Goal: Communication & Community: Ask a question

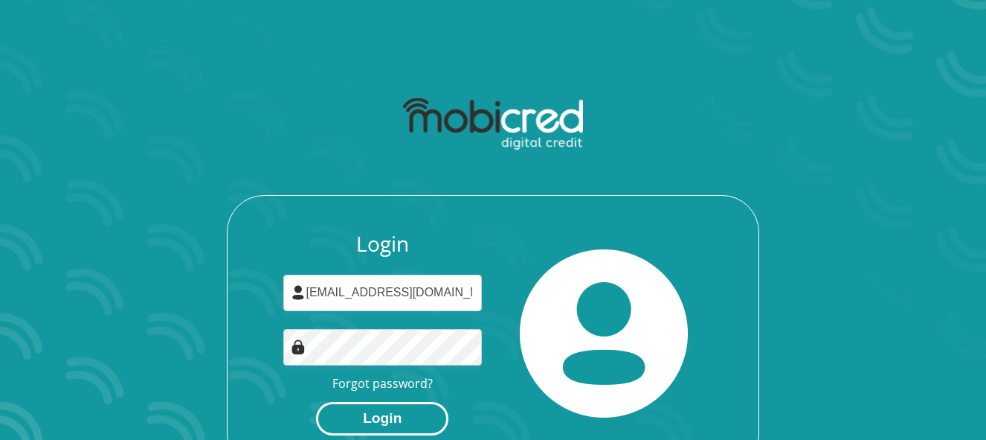
click at [384, 422] on button "Login" at bounding box center [382, 418] width 132 height 33
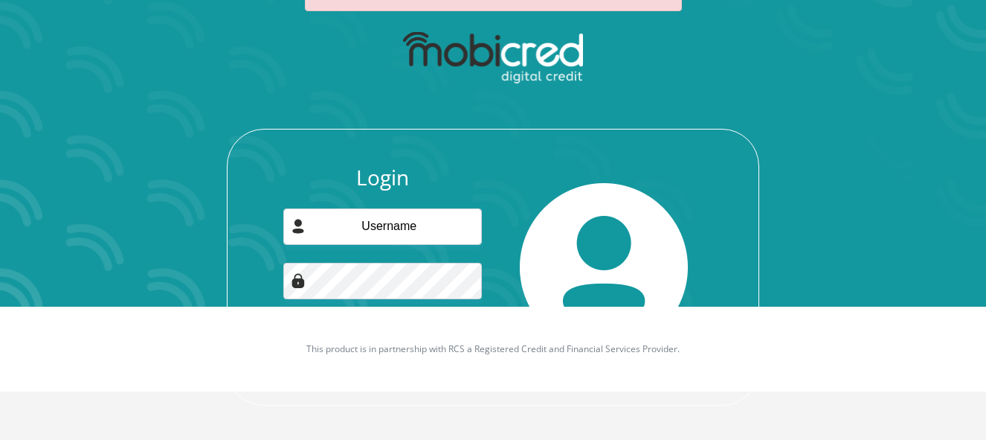
scroll to position [134, 0]
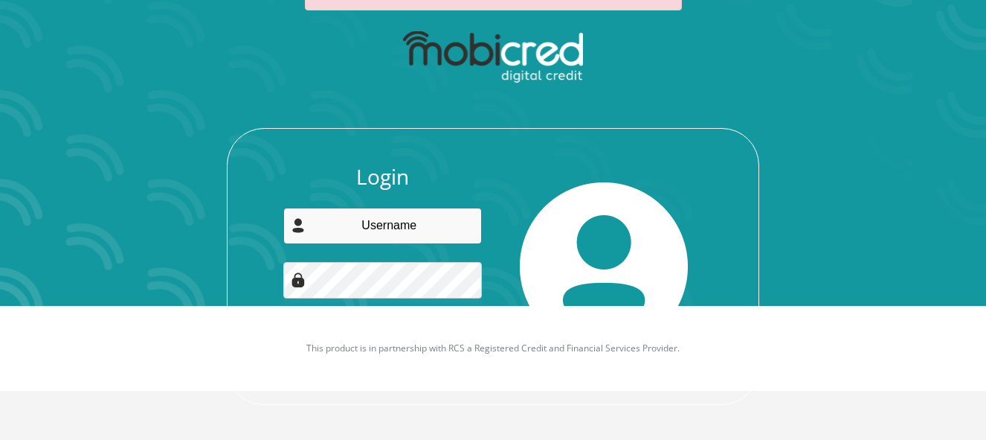
type input "[EMAIL_ADDRESS][DOMAIN_NAME]"
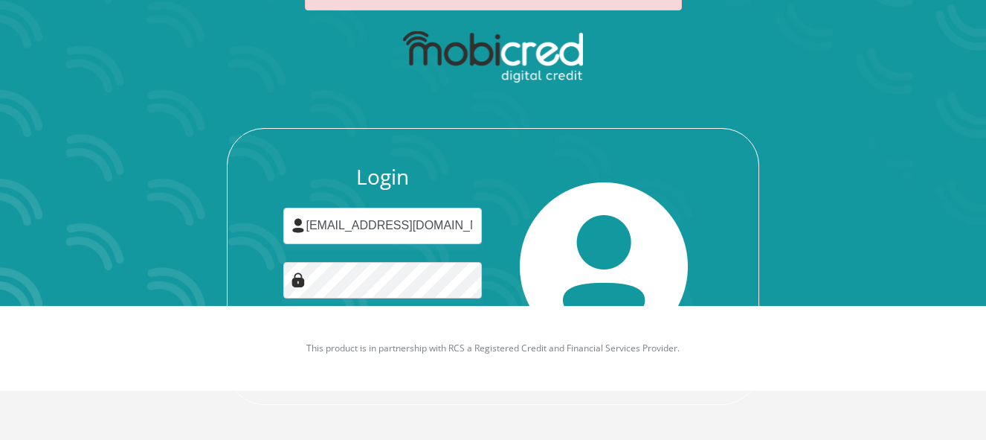
click at [492, 227] on div "Login lewismel502@gmail.com Forgot password? Login" at bounding box center [383, 266] width 222 height 204
click at [579, 196] on img at bounding box center [604, 266] width 168 height 168
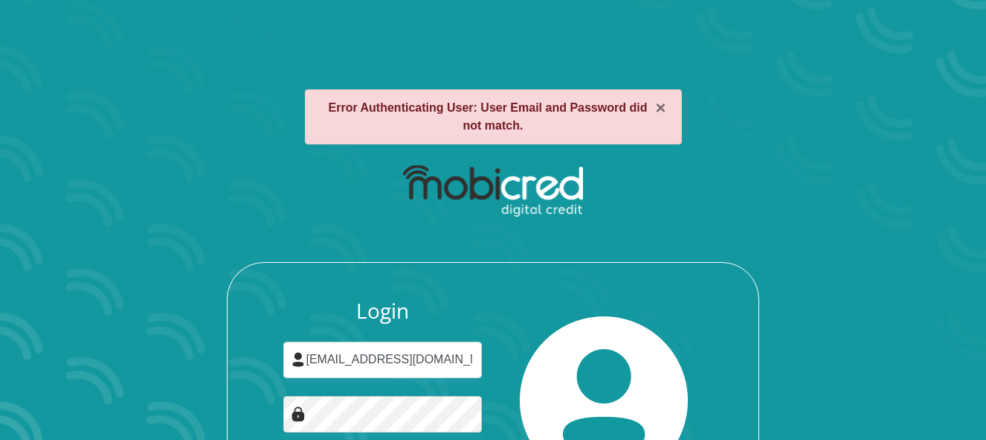
scroll to position [60, 0]
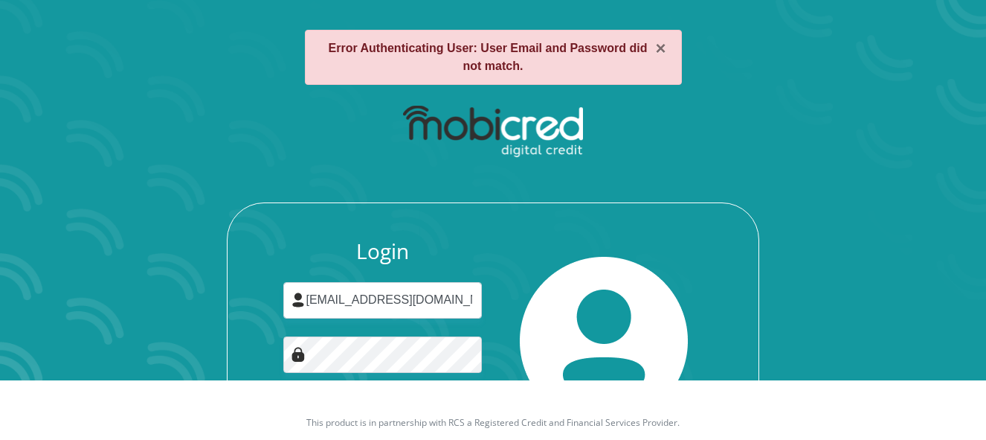
click at [662, 236] on div "Login lewismel502@gmail.com Forgot password? Login" at bounding box center [493, 340] width 533 height 277
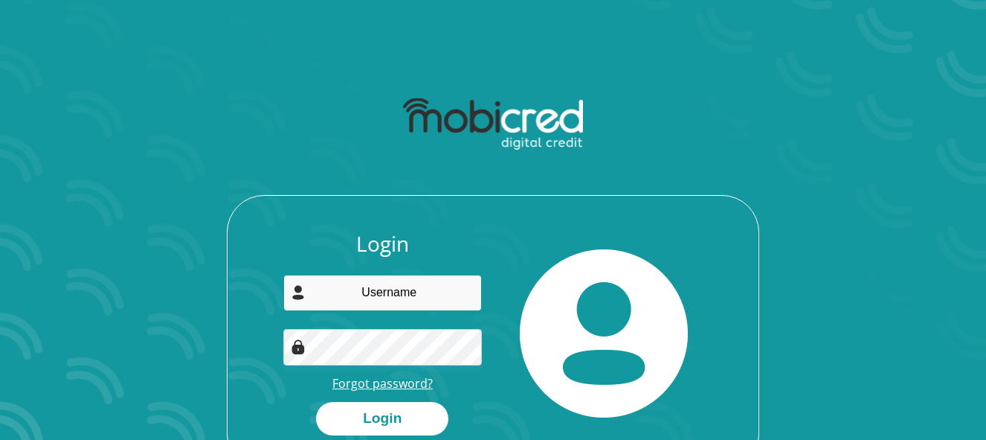
type input "[EMAIL_ADDRESS][DOMAIN_NAME]"
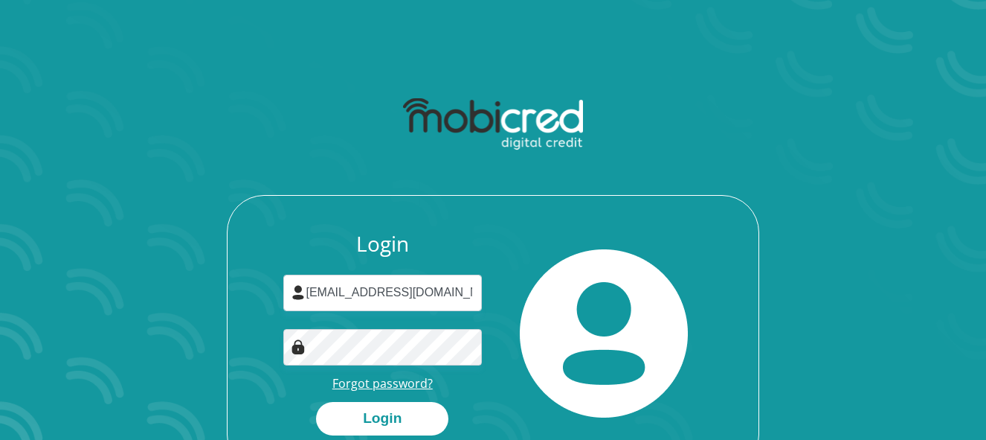
click at [383, 388] on link "Forgot password?" at bounding box center [382, 383] width 100 height 16
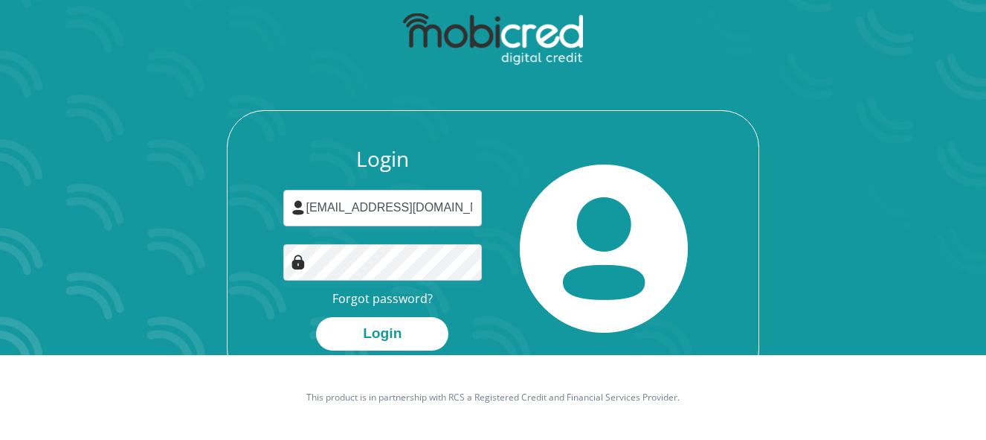
click at [710, 213] on div at bounding box center [604, 249] width 222 height 204
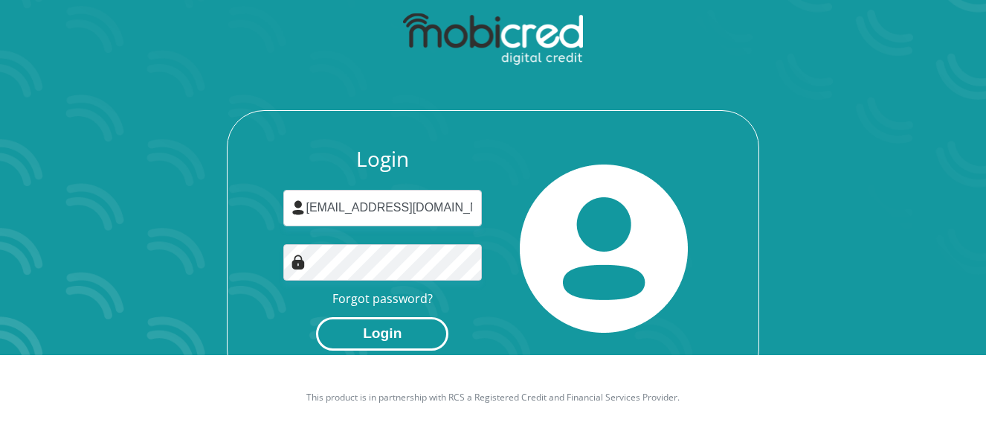
click at [379, 334] on button "Login" at bounding box center [382, 333] width 132 height 33
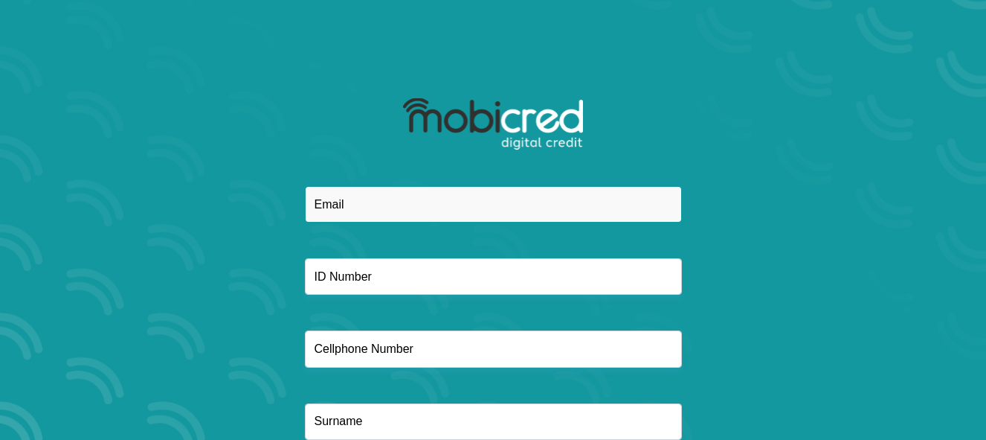
click at [356, 208] on input "email" at bounding box center [493, 204] width 377 height 36
type input "[EMAIL_ADDRESS][DOMAIN_NAME]"
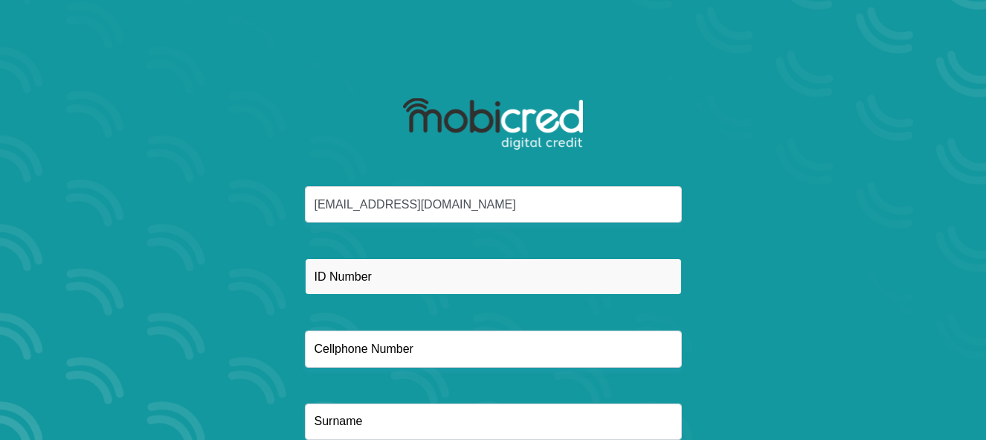
type input "Unemployed"
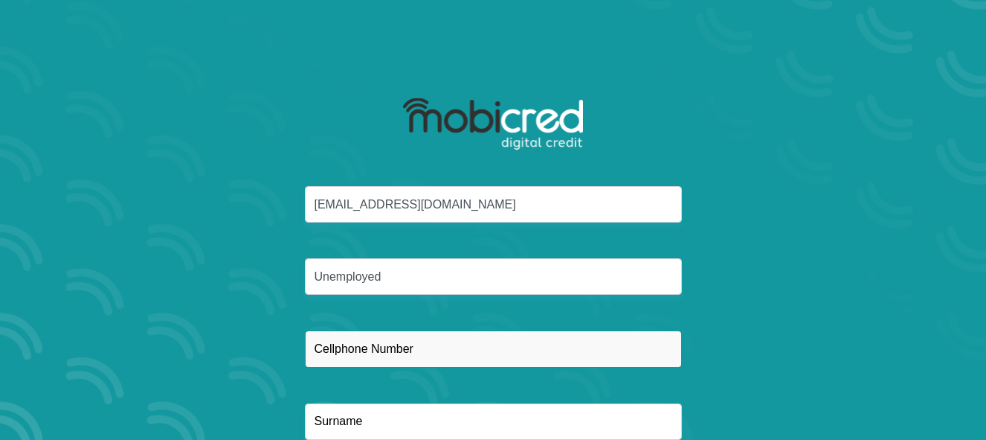
type input "0713927389"
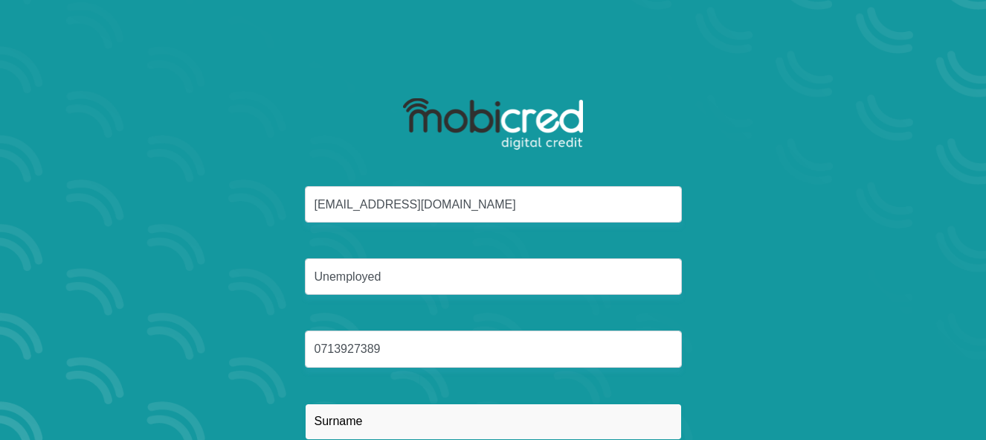
type input "Lewis"
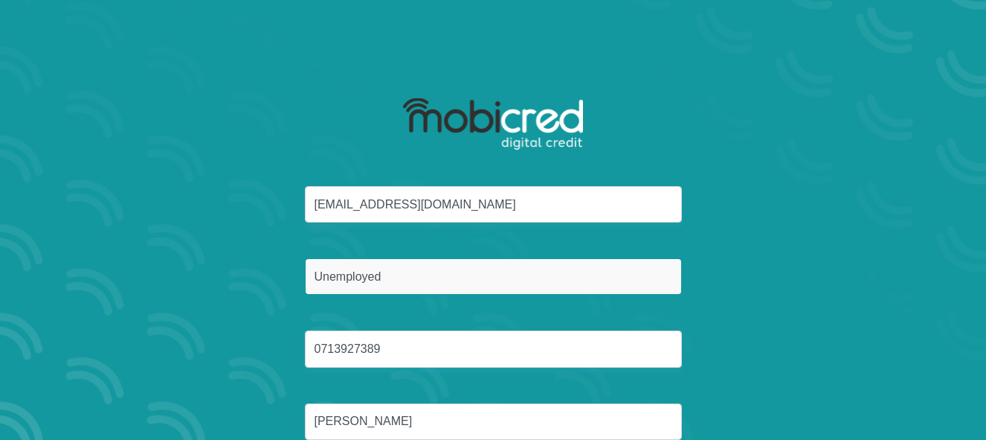
click at [359, 279] on input "Unemployed" at bounding box center [493, 276] width 377 height 36
drag, startPoint x: 393, startPoint y: 277, endPoint x: 251, endPoint y: 272, distance: 142.1
click at [251, 272] on div "lewismel502@gmail.com Unemployed 0713927389 Lewis" at bounding box center [493, 330] width 799 height 289
type input "6410290079081"
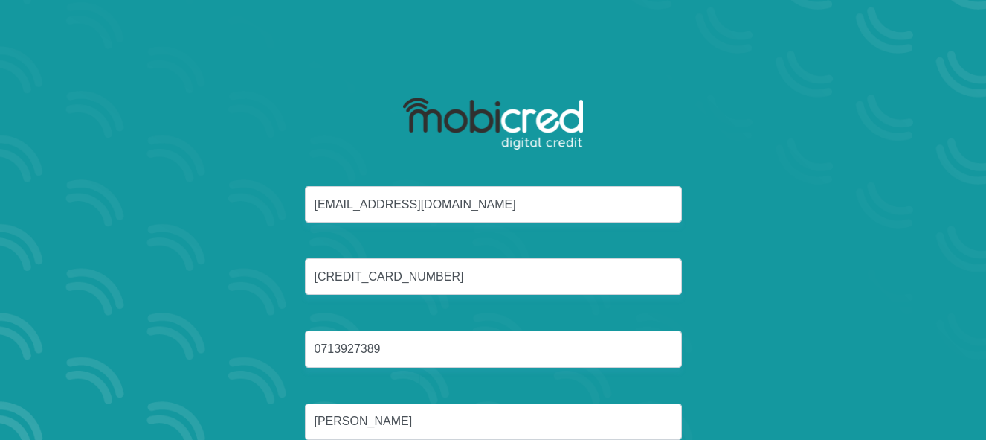
click at [243, 286] on div "lewismel502@gmail.com 6410290079081 0713927389 Lewis" at bounding box center [493, 330] width 799 height 289
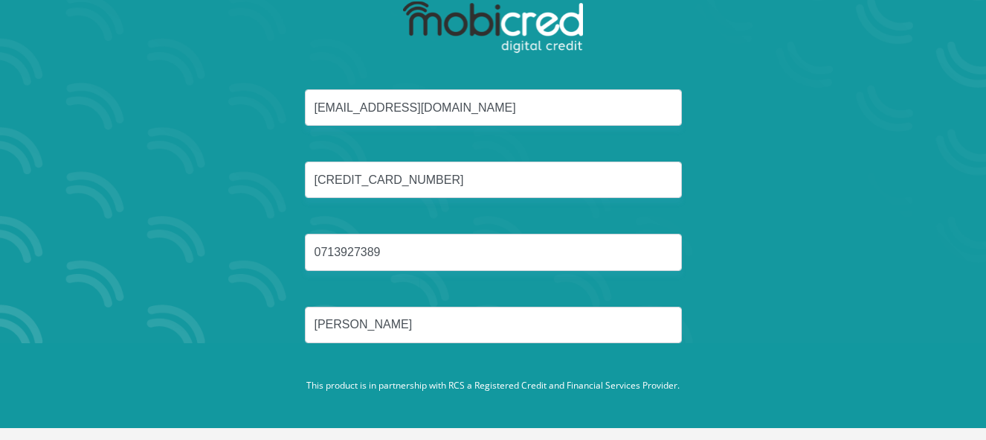
scroll to position [105, 0]
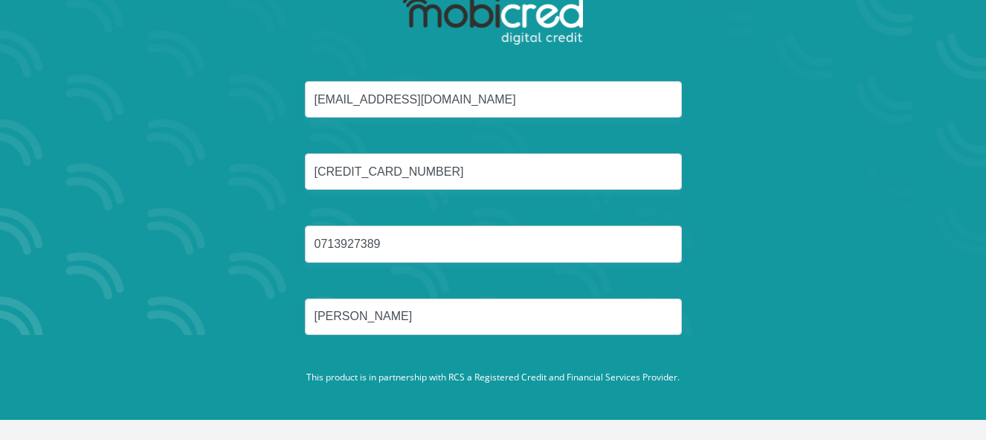
click at [491, 353] on footer "This product is in partnership with RCS a Registered Credit and Financial Servi…" at bounding box center [493, 377] width 986 height 85
click at [794, 100] on div "lewismel502@gmail.com 6410290079081 0713927389 Lewis" at bounding box center [493, 225] width 799 height 289
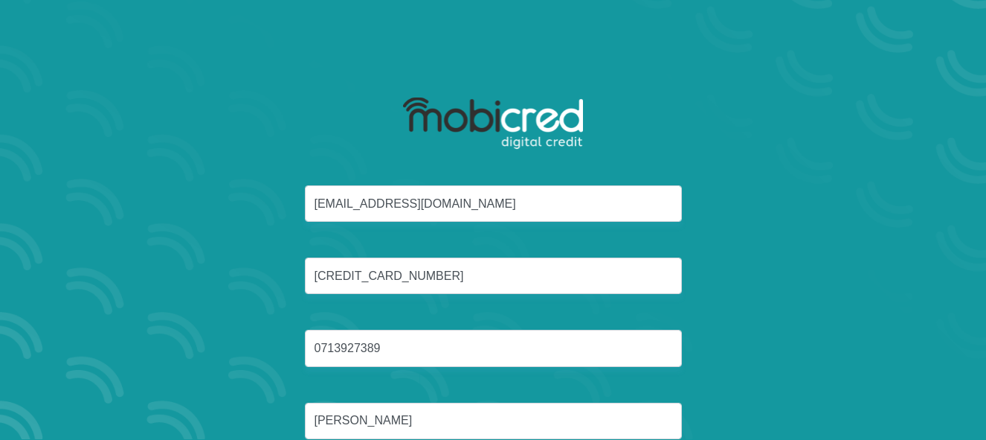
scroll to position [0, 0]
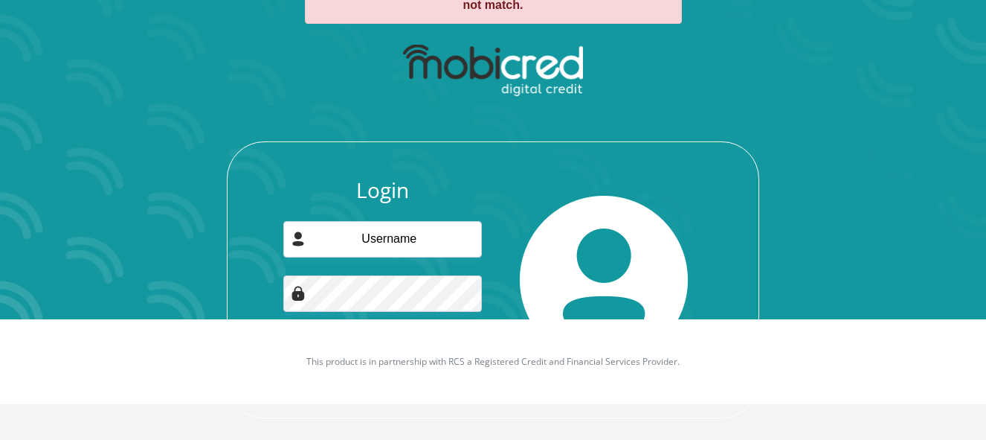
scroll to position [134, 0]
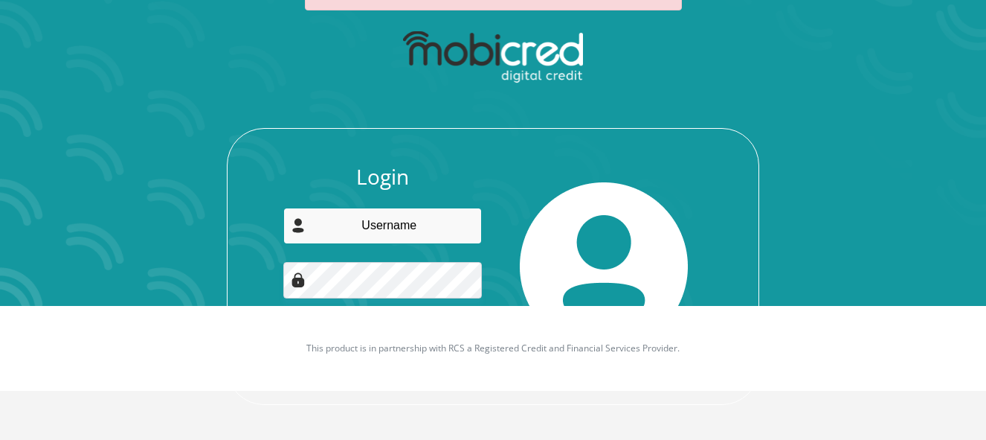
type input "[EMAIL_ADDRESS][DOMAIN_NAME]"
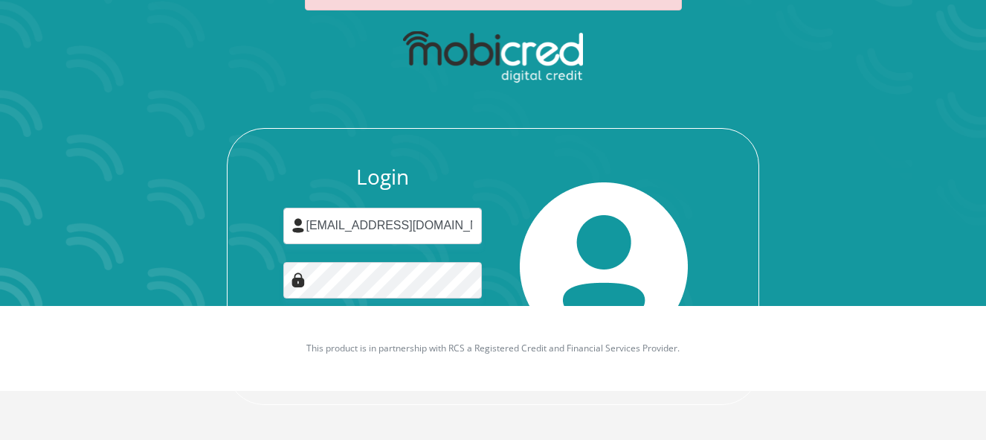
click at [588, 74] on div at bounding box center [493, 57] width 399 height 70
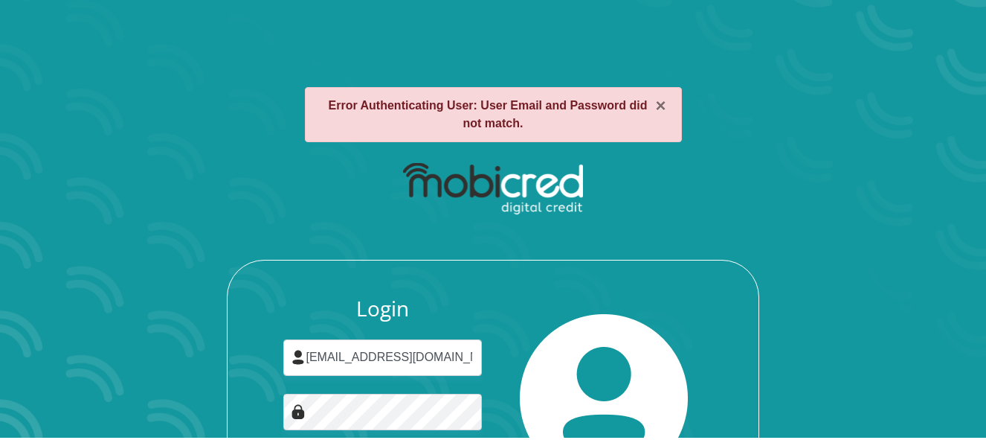
scroll to position [0, 0]
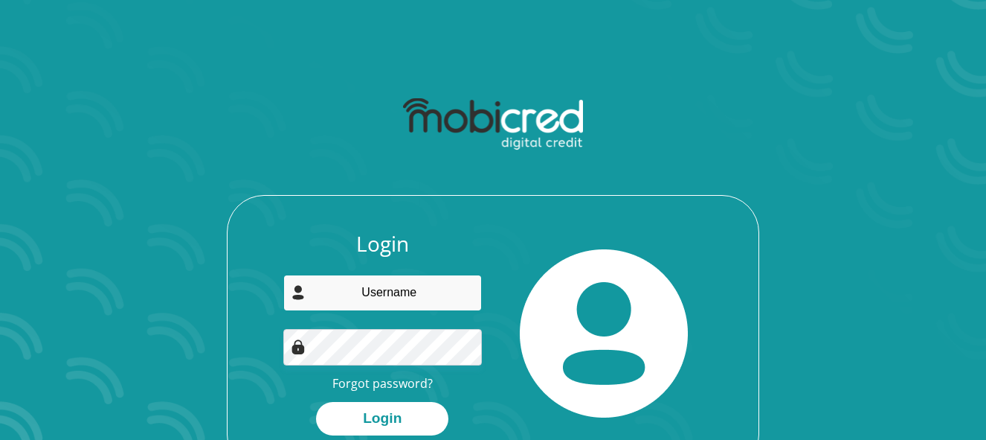
type input "[EMAIL_ADDRESS][DOMAIN_NAME]"
click at [374, 295] on input "[EMAIL_ADDRESS][DOMAIN_NAME]" at bounding box center [382, 292] width 199 height 36
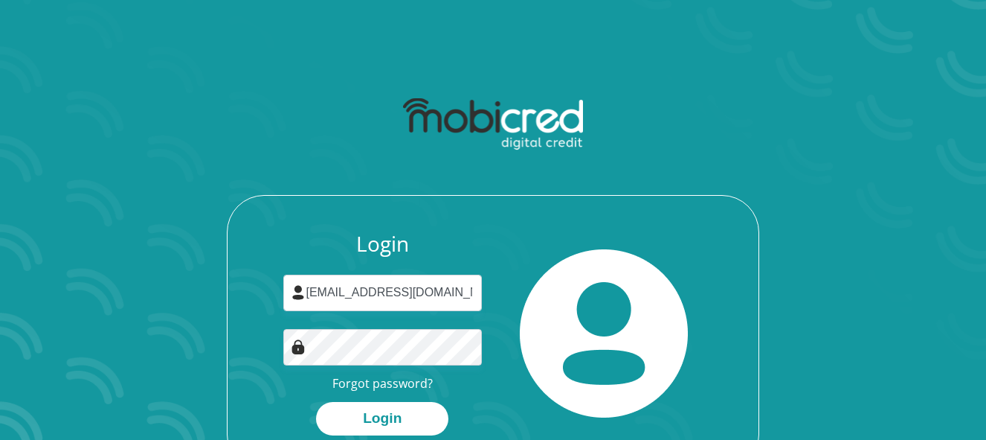
click at [513, 269] on div at bounding box center [604, 333] width 222 height 204
click at [382, 420] on button "Login" at bounding box center [382, 418] width 132 height 33
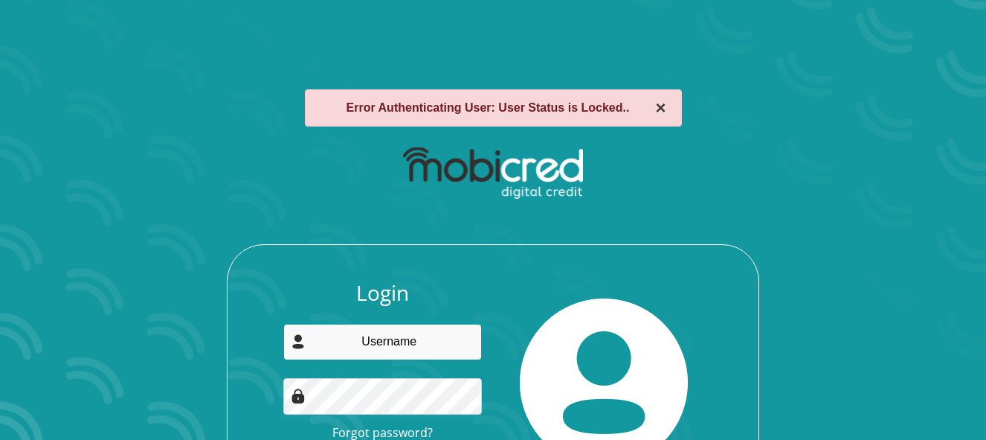
type input "[EMAIL_ADDRESS][DOMAIN_NAME]"
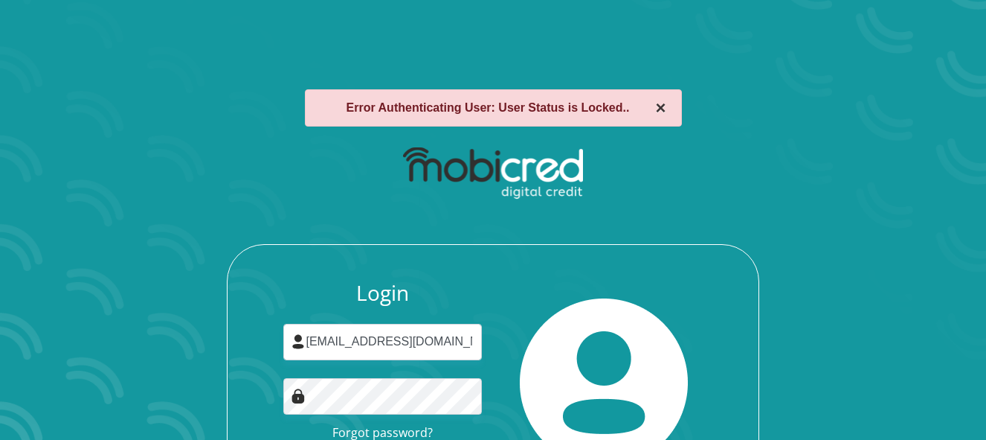
click at [661, 109] on button "×" at bounding box center [660, 108] width 10 height 18
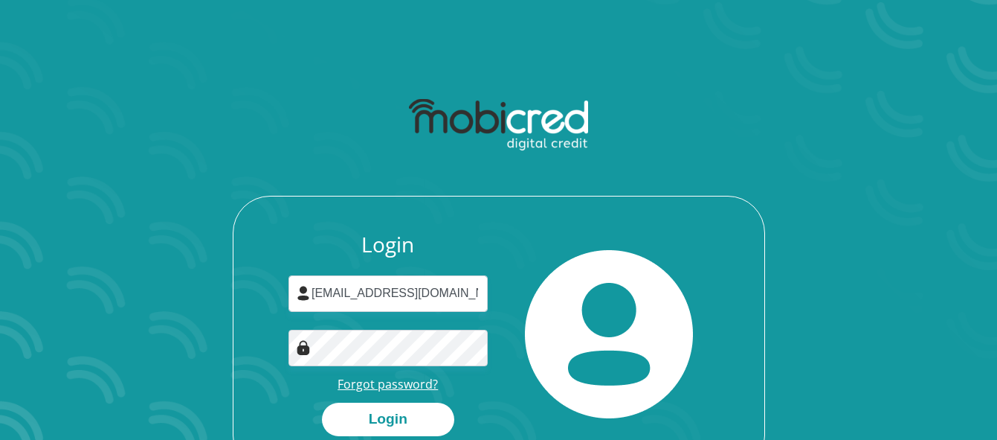
click at [388, 386] on link "Forgot password?" at bounding box center [388, 384] width 100 height 16
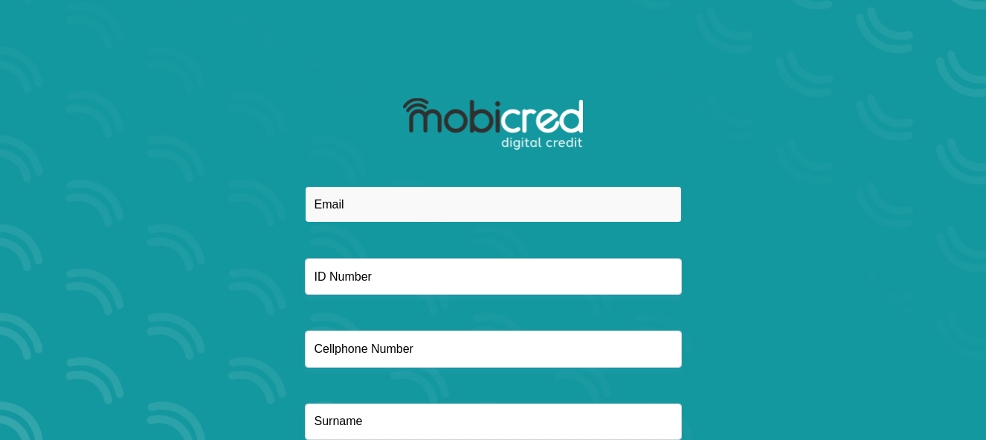
click at [396, 205] on input "email" at bounding box center [493, 204] width 377 height 36
type input "lewismel502@gmail.com"
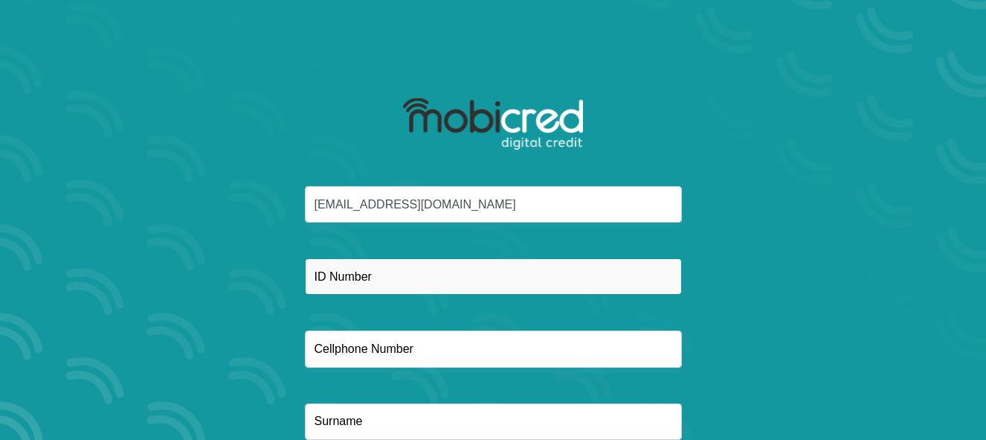
type input "0713927389"
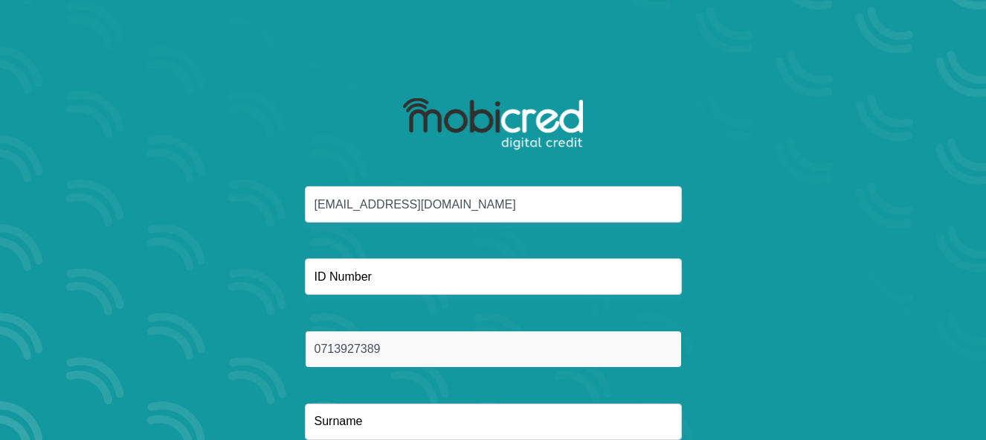
type input "Lewis"
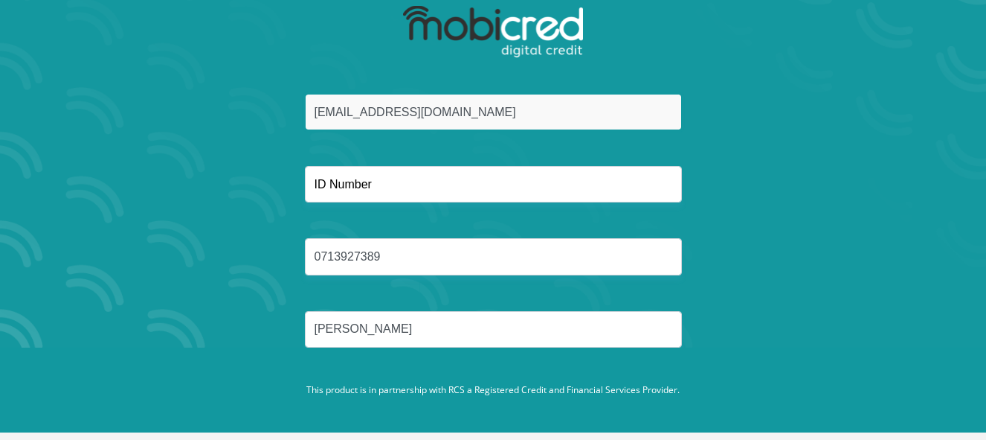
scroll to position [105, 0]
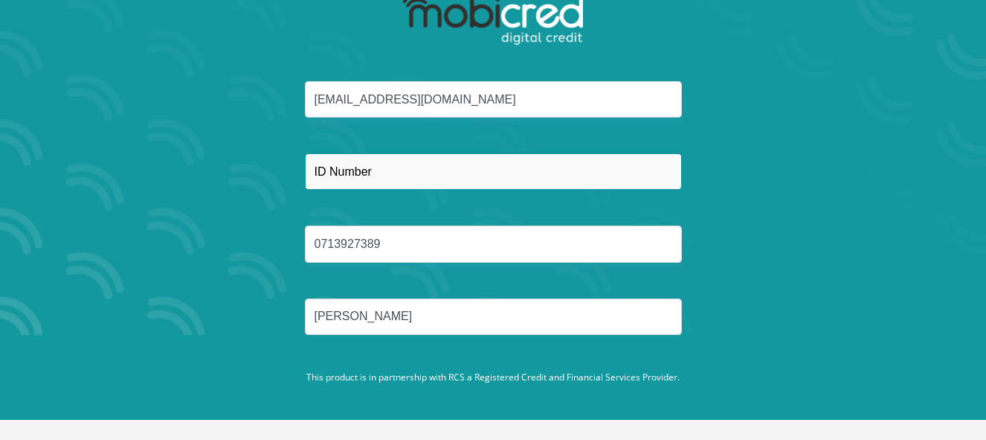
click at [359, 173] on input "text" at bounding box center [493, 171] width 377 height 36
type input "6410290079081"
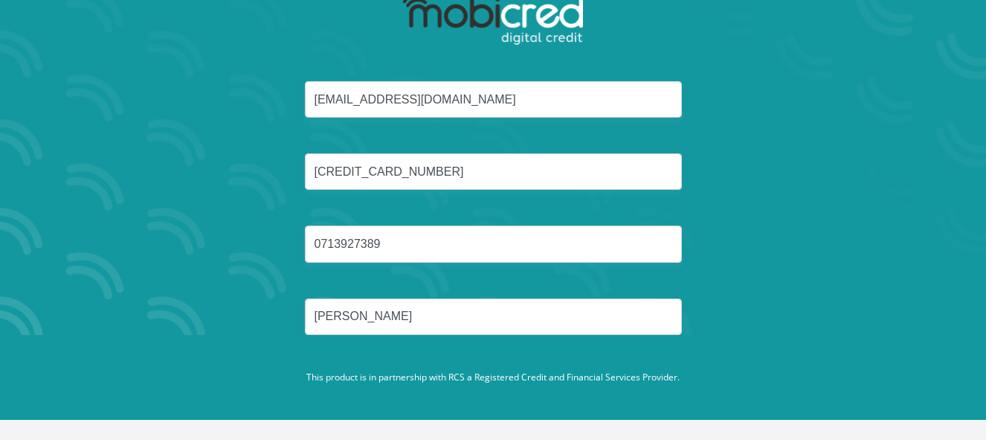
click at [792, 257] on div "lewismel502@gmail.com 6410290079081 0713927389 Lewis" at bounding box center [493, 225] width 799 height 289
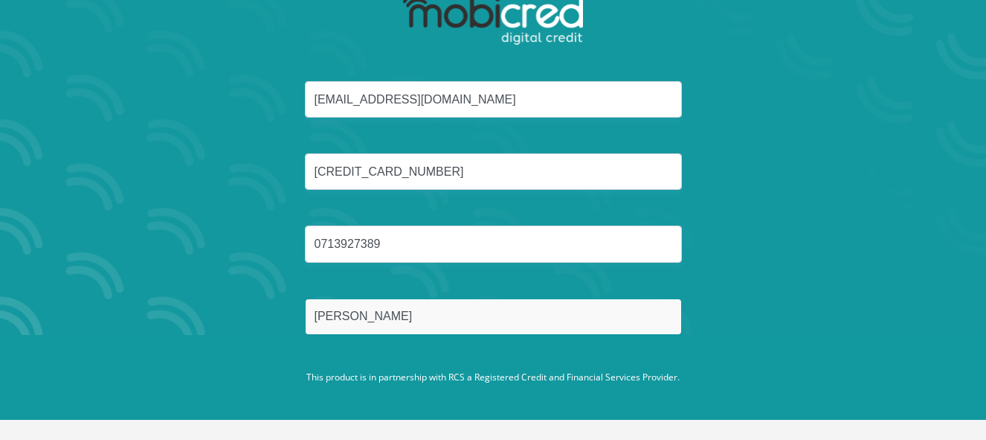
click at [388, 299] on input "Lewis" at bounding box center [493, 316] width 377 height 36
click at [372, 312] on input "Lewis" at bounding box center [493, 316] width 377 height 36
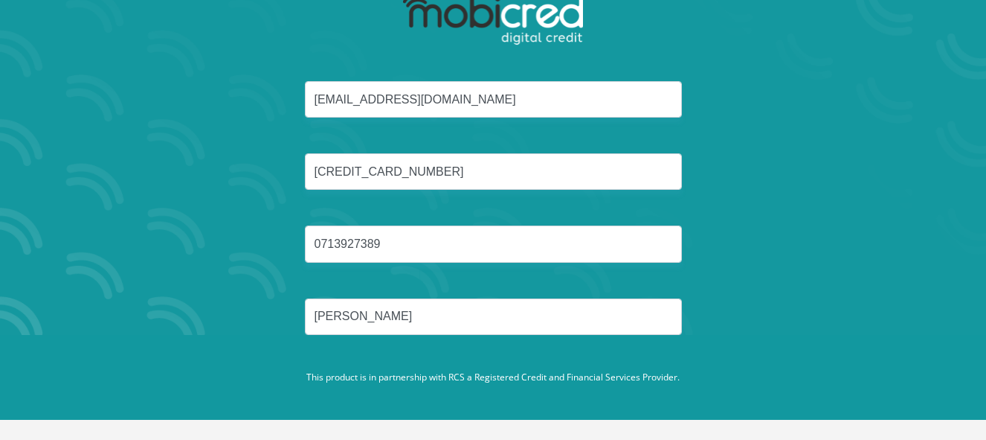
click at [594, 367] on footer "This product is in partnership with RCS a Registered Credit and Financial Servi…" at bounding box center [493, 377] width 986 height 85
click at [479, 347] on footer "This product is in partnership with RCS a Registered Credit and Financial Servi…" at bounding box center [493, 377] width 986 height 85
click at [435, 363] on footer "This product is in partnership with RCS a Registered Credit and Financial Servi…" at bounding box center [493, 377] width 986 height 85
click at [634, 375] on p "This product is in partnership with RCS a Registered Credit and Financial Servi…" at bounding box center [493, 376] width 826 height 13
click at [800, 144] on div "lewismel502@gmail.com 6410290079081 0713927389 Lewis" at bounding box center [493, 225] width 799 height 289
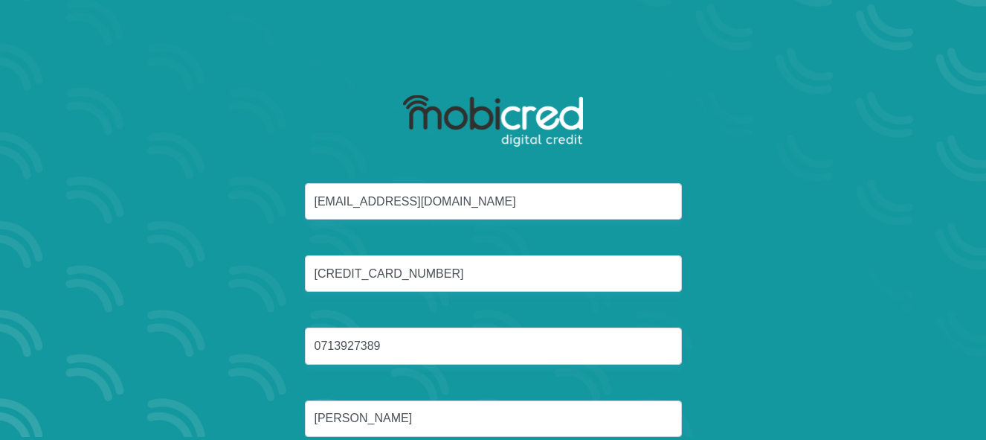
scroll to position [0, 0]
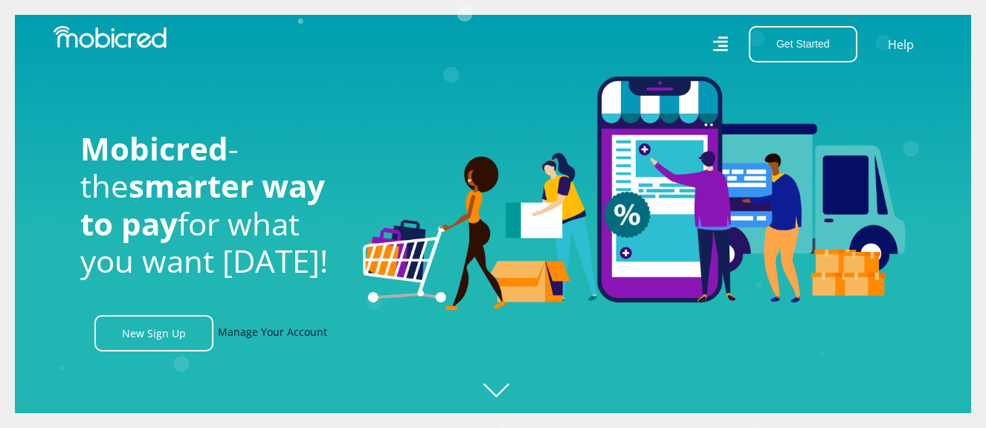
scroll to position [0, 1060]
click at [273, 340] on link "Manage Your Account" at bounding box center [272, 333] width 109 height 36
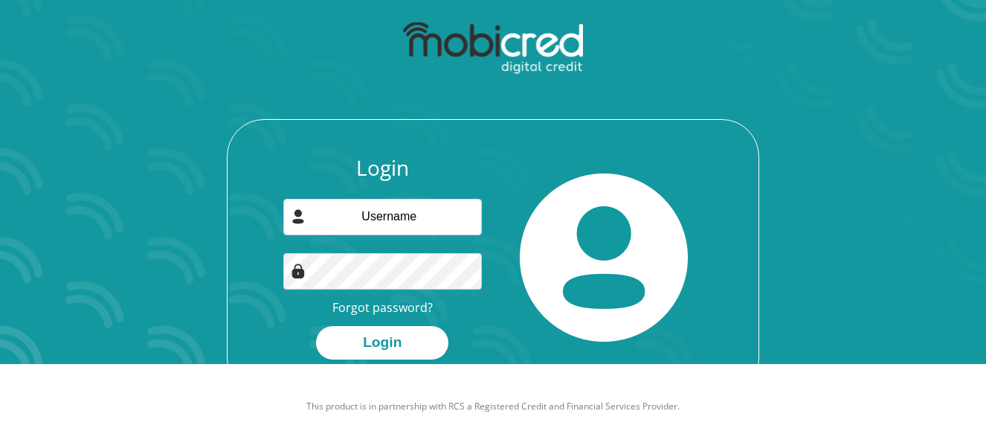
scroll to position [85, 0]
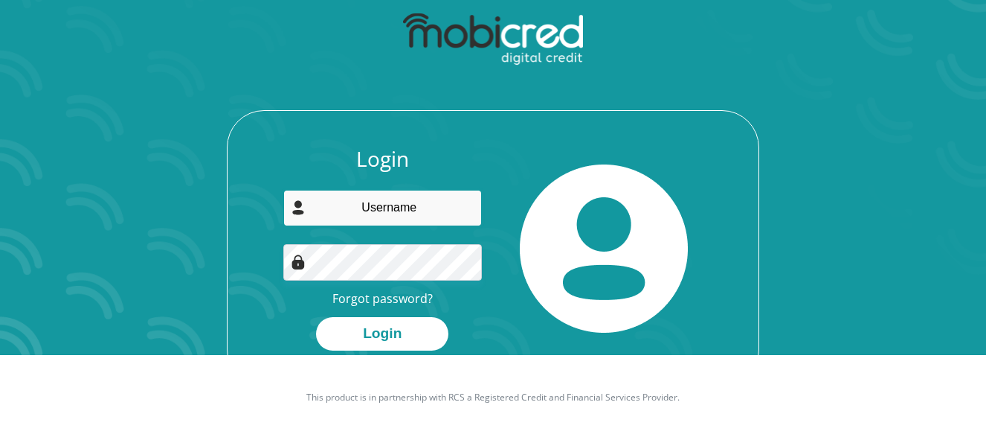
type input "lewismel502@gmail.com"
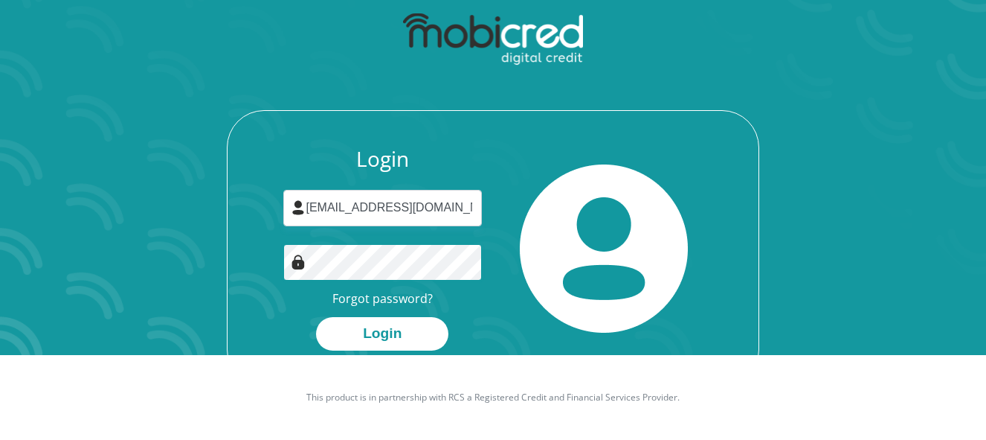
click at [316, 317] on button "Login" at bounding box center [382, 333] width 132 height 33
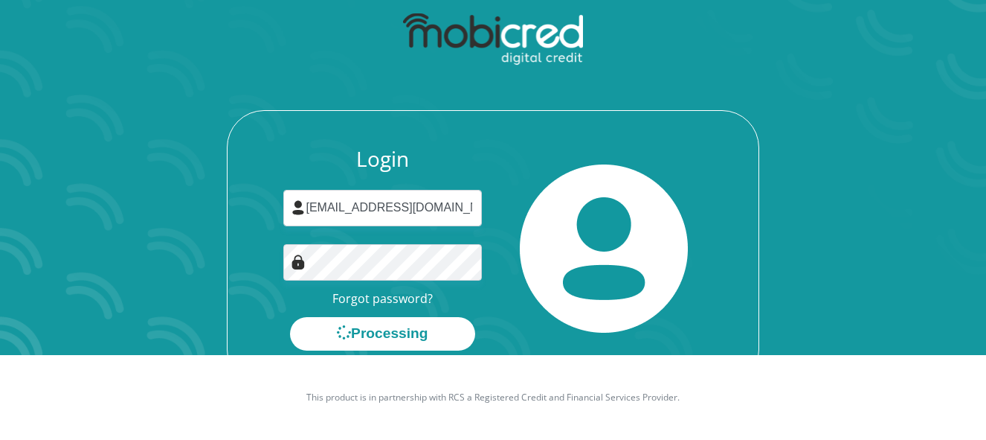
click at [850, 141] on div "Login lewismel502@gmail.com Forgot password? Processing" at bounding box center [493, 195] width 799 height 382
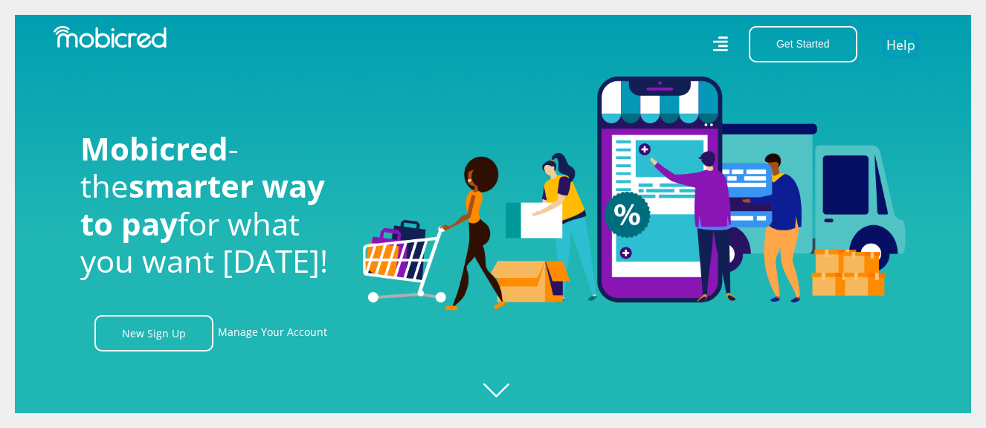
click at [895, 45] on link "Help" at bounding box center [901, 44] width 30 height 22
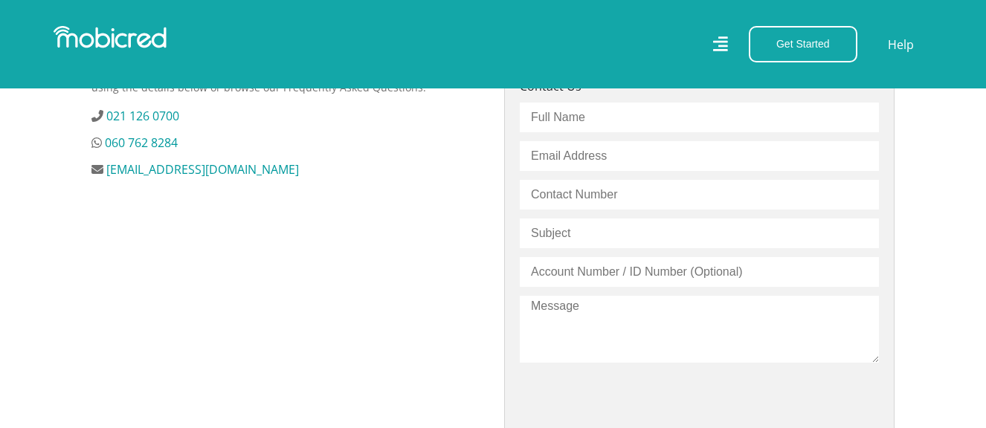
scroll to position [372, 0]
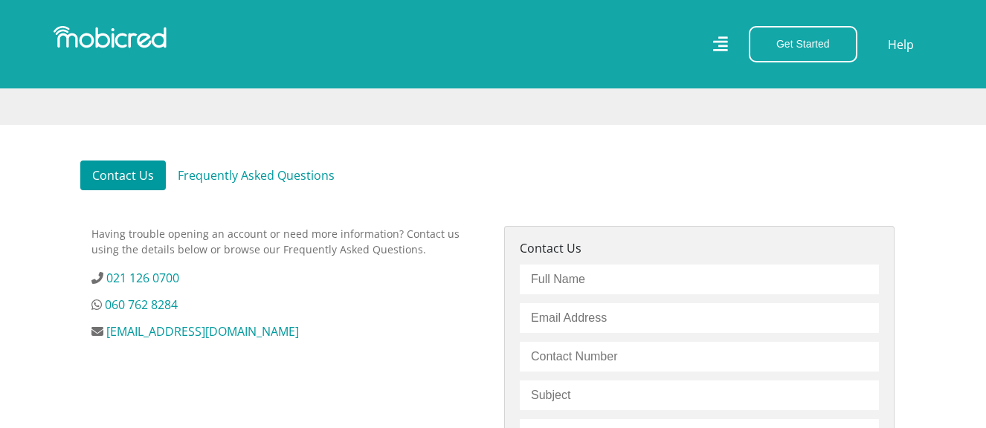
click at [554, 283] on input "text" at bounding box center [699, 280] width 359 height 30
type input "Mel Lewis"
type input "lewismel502@gmail.com"
type input "0713927389"
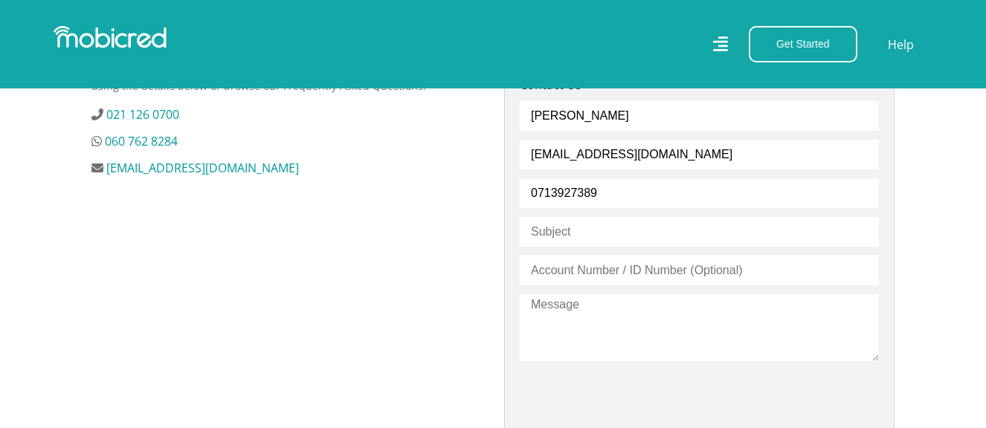
scroll to position [521, 0]
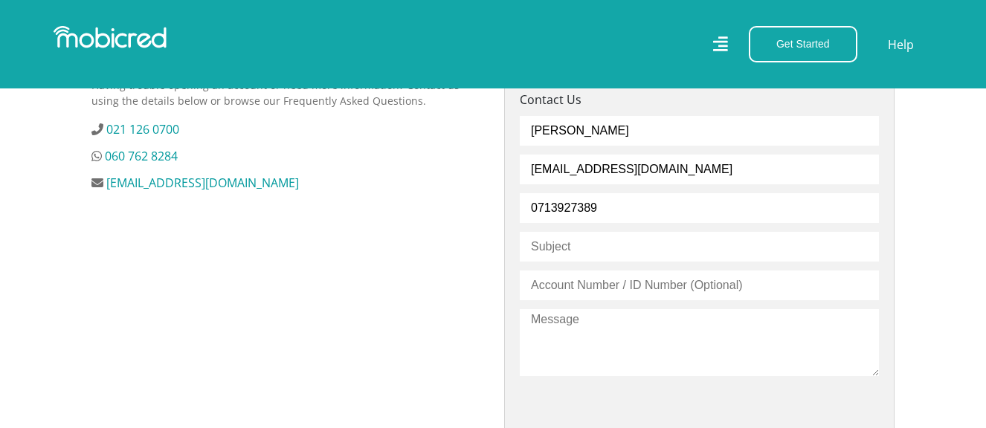
click at [554, 245] on input "text" at bounding box center [699, 247] width 359 height 30
type input "Account Says its locked, cant log in"
click at [571, 288] on input "text" at bounding box center [699, 286] width 359 height 30
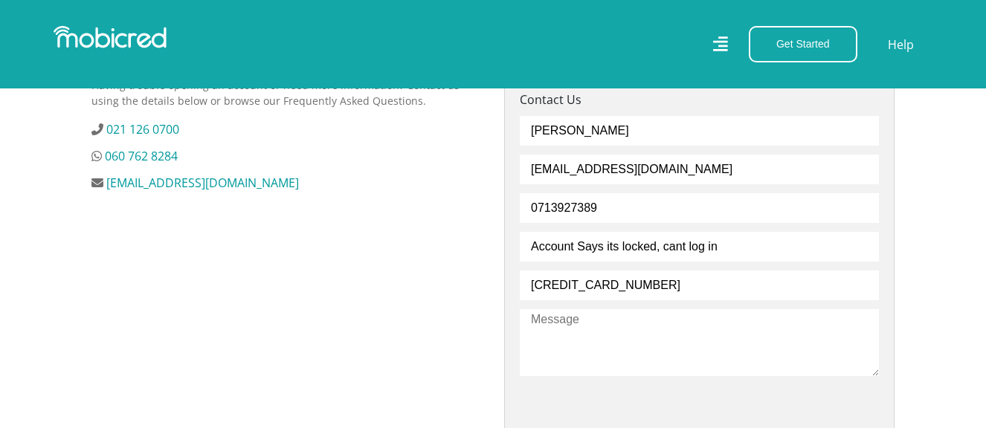
type input "6410290079081"
drag, startPoint x: 738, startPoint y: 245, endPoint x: 527, endPoint y: 254, distance: 211.4
click at [527, 254] on input "Account Says its locked, cant log in" at bounding box center [699, 247] width 359 height 30
click at [546, 318] on textarea at bounding box center [699, 342] width 359 height 67
paste textarea "Account Says its locked, cant log in"
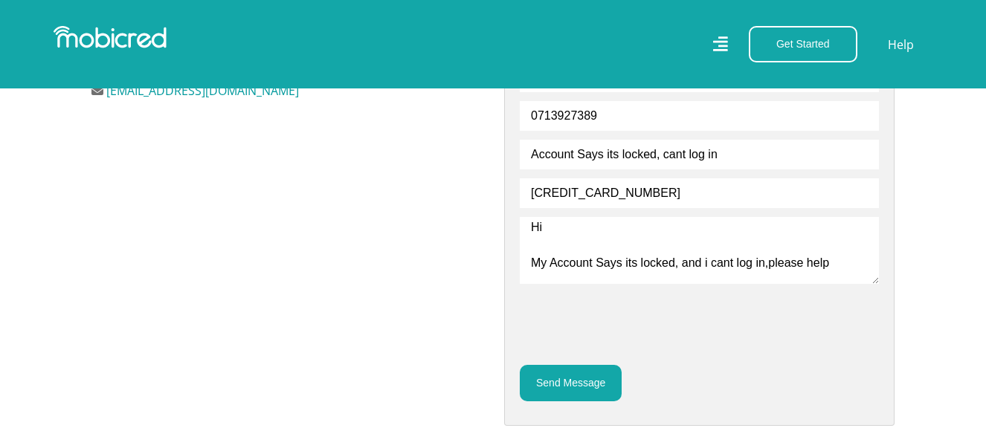
scroll to position [669, 0]
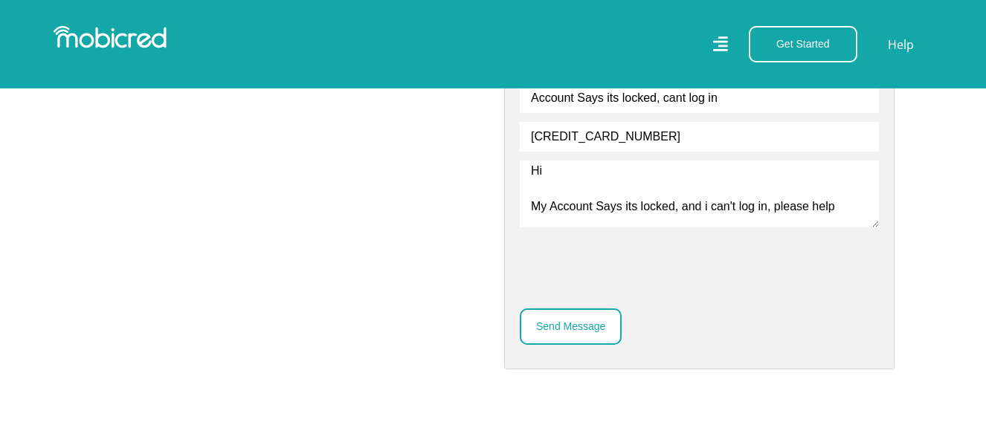
type textarea "Hi My Account Says its locked, and i can't log in, please help"
click at [565, 329] on button "Send Message" at bounding box center [571, 327] width 102 height 36
